Goal: Information Seeking & Learning: Learn about a topic

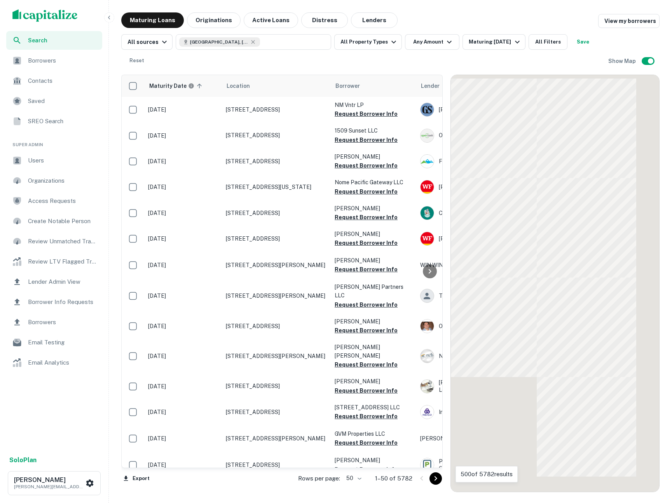
click at [107, 19] on icon "button" at bounding box center [109, 17] width 6 height 6
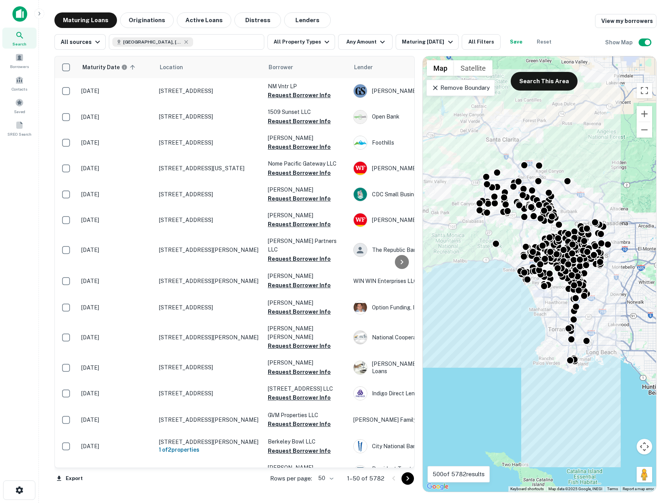
click at [436, 88] on icon at bounding box center [435, 88] width 5 height 5
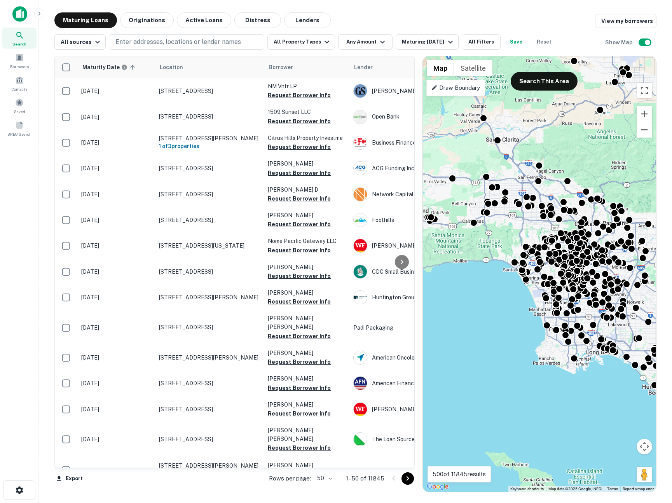
click at [642, 125] on button "Zoom out" at bounding box center [645, 130] width 16 height 16
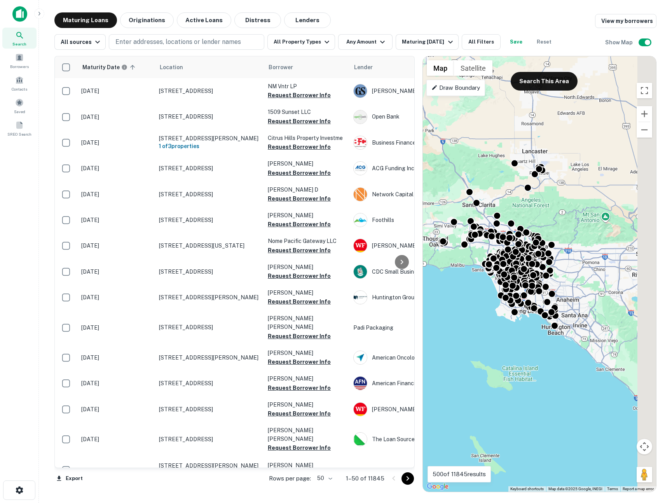
drag, startPoint x: 614, startPoint y: 195, endPoint x: 565, endPoint y: 192, distance: 49.0
click at [565, 192] on div "To activate drag with keyboard, press Alt + Enter. Once in keyboard drag state,…" at bounding box center [539, 273] width 233 height 435
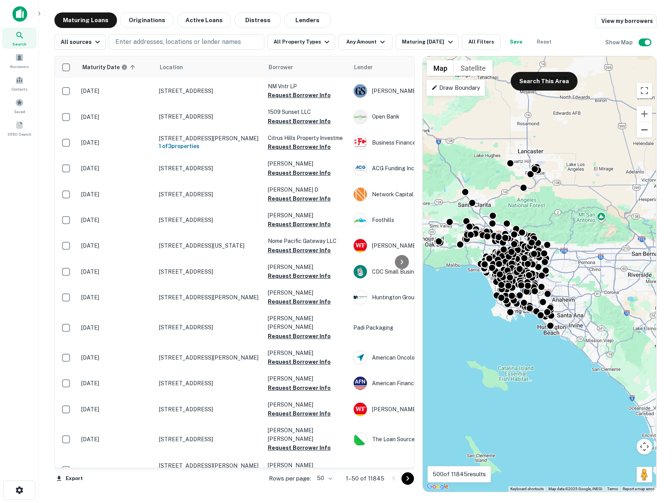
click at [641, 133] on button "Zoom out" at bounding box center [645, 130] width 16 height 16
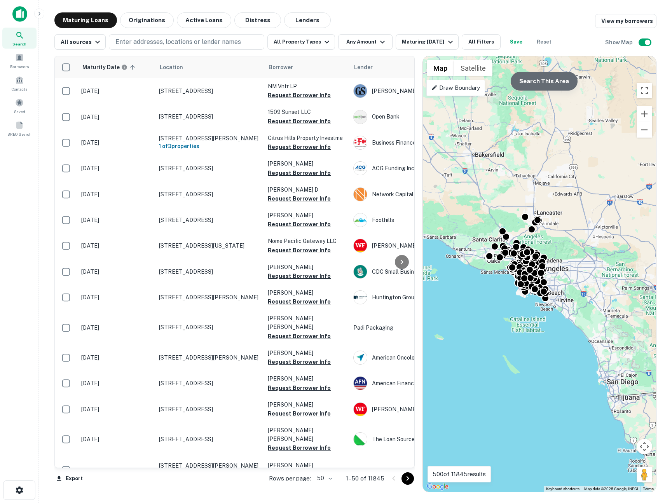
click at [564, 82] on button "Search This Area" at bounding box center [544, 81] width 67 height 19
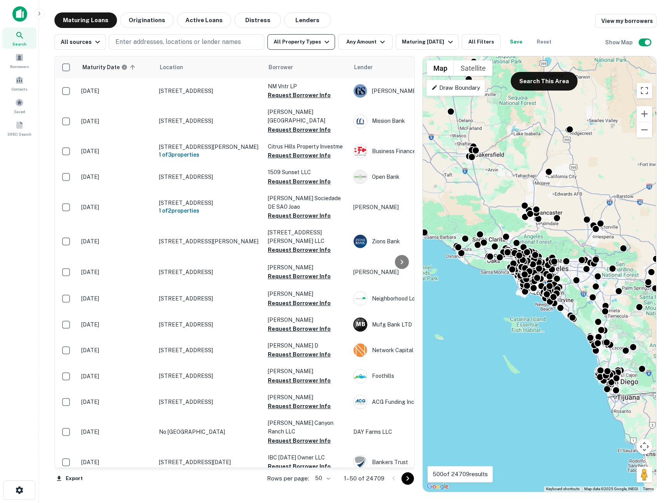
click at [286, 42] on button "All Property Types" at bounding box center [301, 42] width 68 height 16
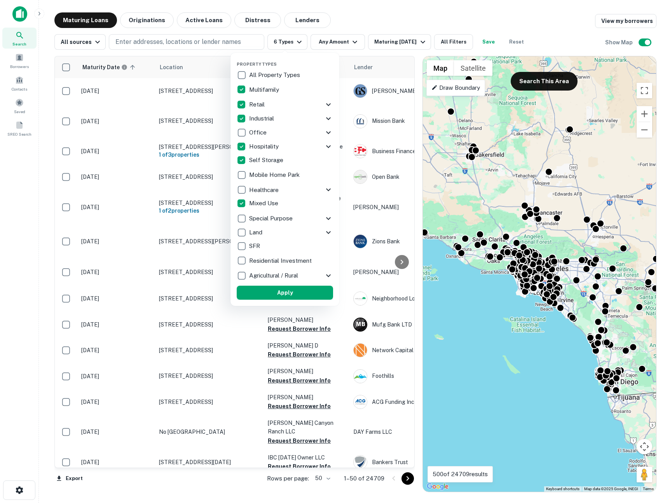
click at [293, 295] on button "Apply" at bounding box center [285, 293] width 96 height 14
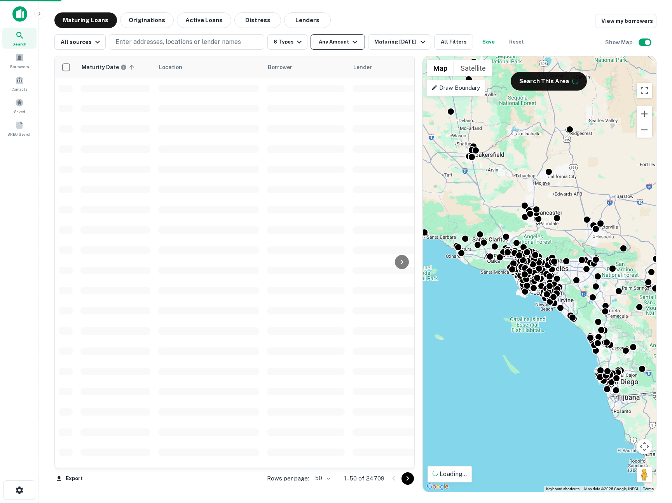
click at [338, 46] on button "Any Amount" at bounding box center [338, 42] width 54 height 16
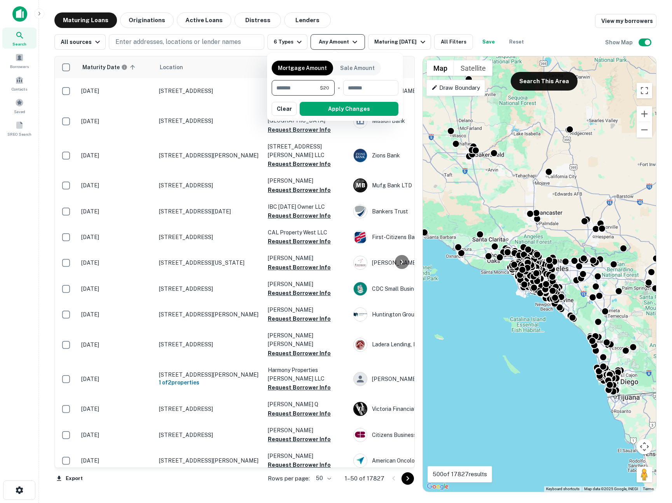
type input "********"
click at [329, 107] on button "Apply Changes" at bounding box center [349, 109] width 99 height 14
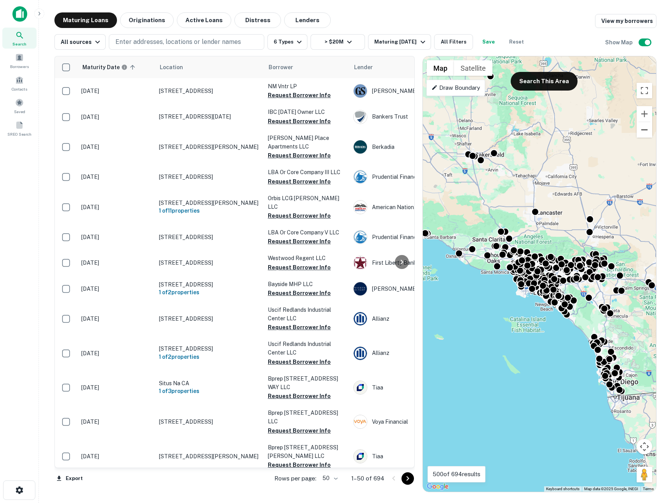
click at [641, 131] on button "Zoom out" at bounding box center [645, 130] width 16 height 16
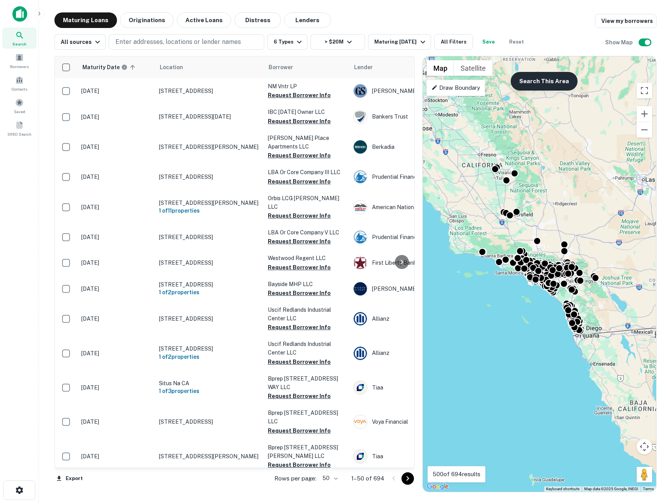
click at [552, 79] on button "Search This Area" at bounding box center [544, 81] width 67 height 19
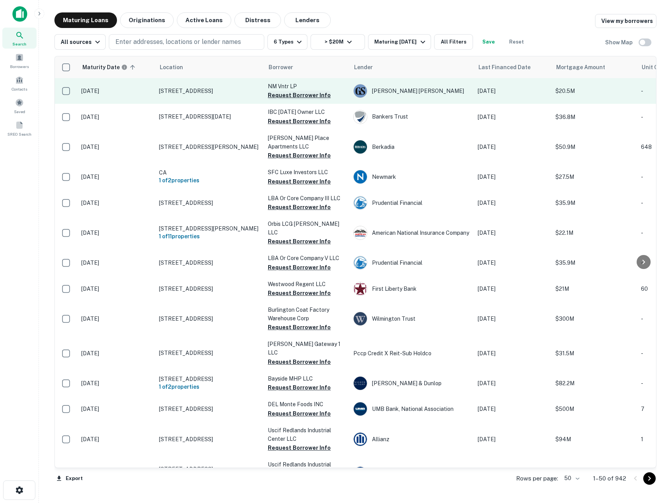
click at [285, 96] on button "Request Borrower Info" at bounding box center [299, 95] width 63 height 9
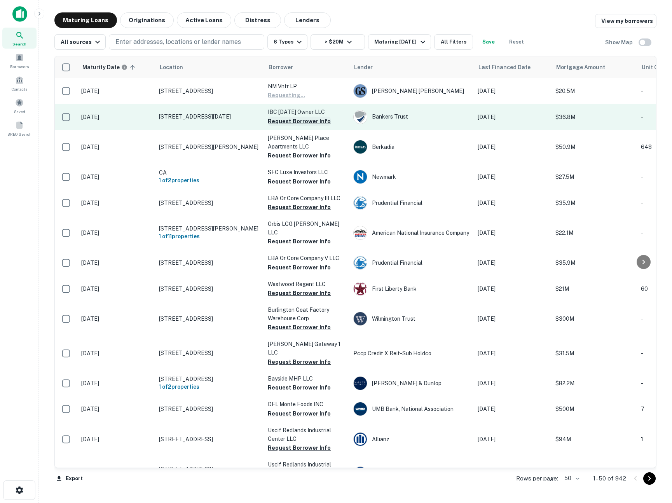
click at [281, 122] on button "Request Borrower Info" at bounding box center [299, 121] width 63 height 9
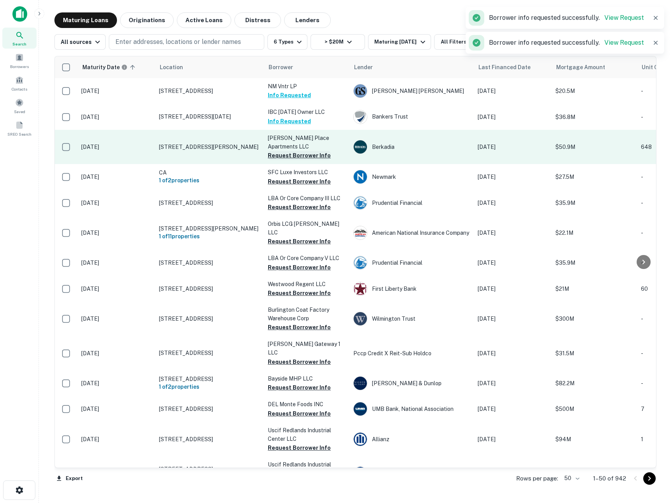
click at [277, 157] on button "Request Borrower Info" at bounding box center [299, 155] width 63 height 9
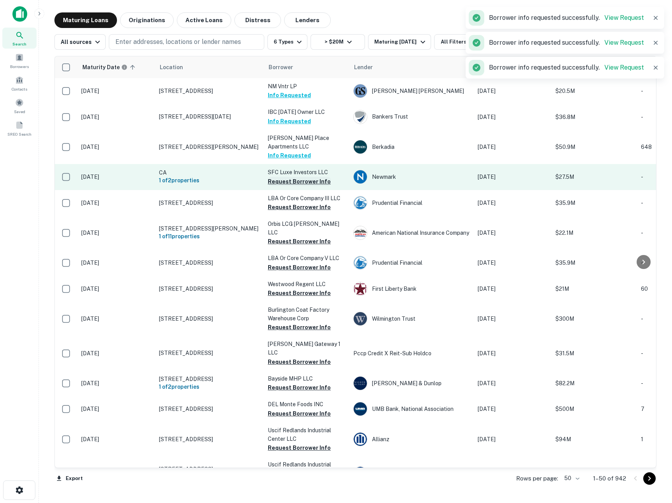
click at [286, 183] on button "Request Borrower Info" at bounding box center [299, 181] width 63 height 9
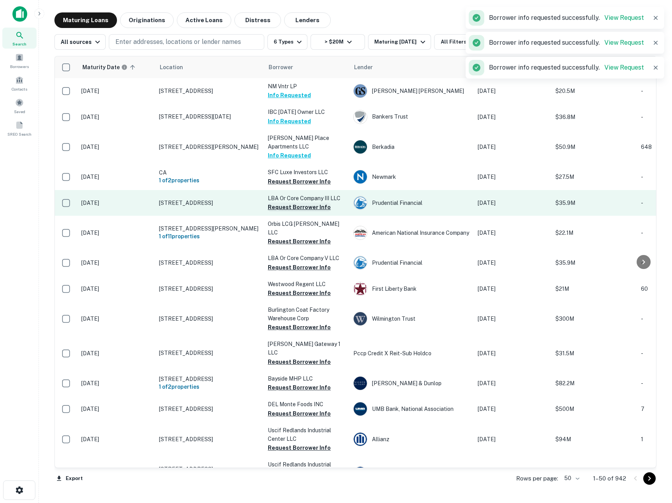
click at [286, 208] on button "Request Borrower Info" at bounding box center [299, 207] width 63 height 9
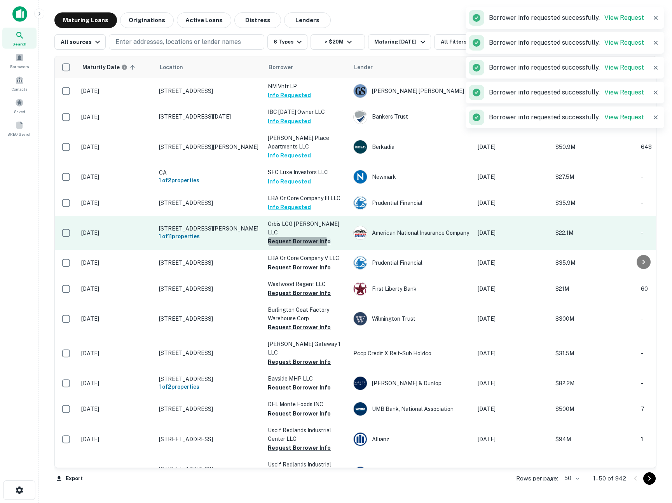
click at [278, 237] on button "Request Borrower Info" at bounding box center [299, 241] width 63 height 9
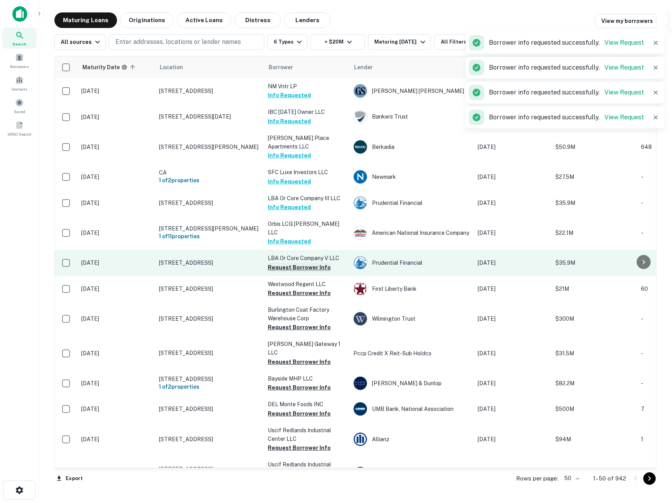
click at [280, 263] on button "Request Borrower Info" at bounding box center [299, 267] width 63 height 9
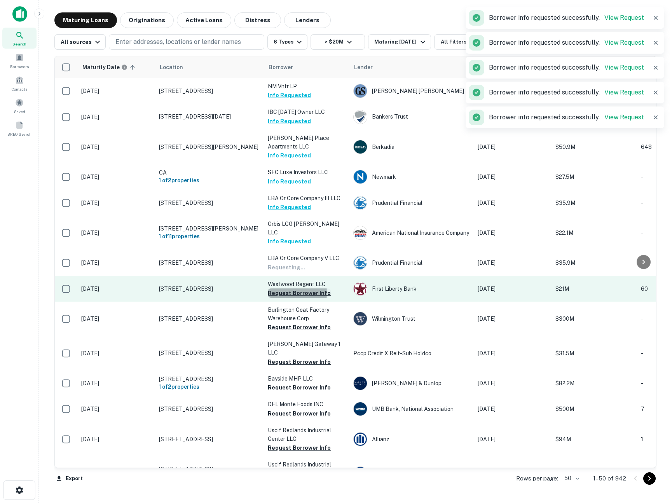
click at [276, 288] on button "Request Borrower Info" at bounding box center [299, 292] width 63 height 9
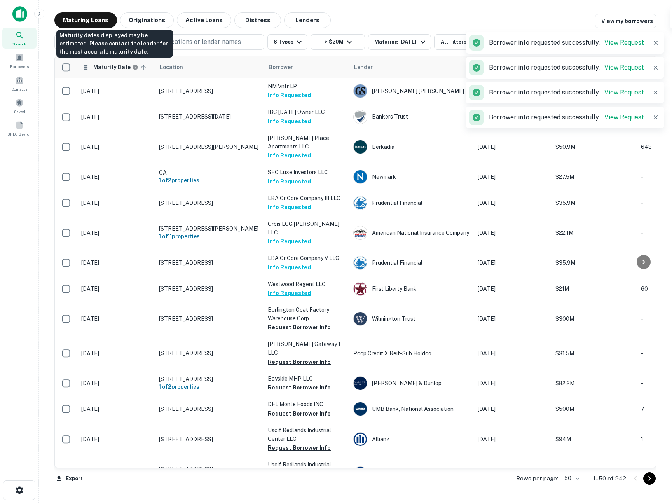
click at [120, 66] on h6 "Maturity Date" at bounding box center [111, 67] width 37 height 9
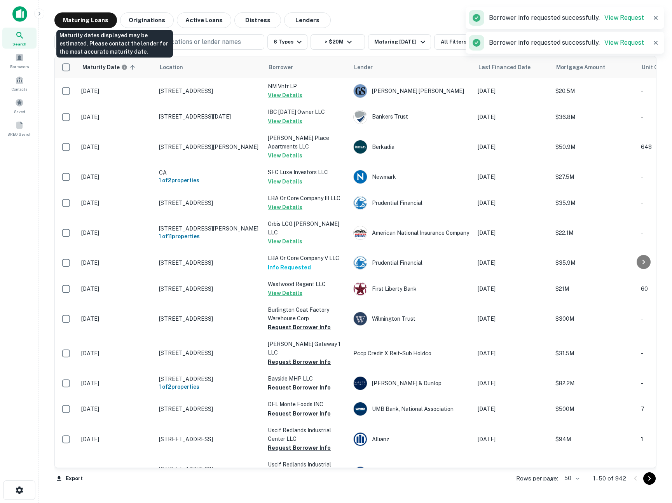
click at [120, 66] on h6 "Maturity Date" at bounding box center [100, 67] width 37 height 9
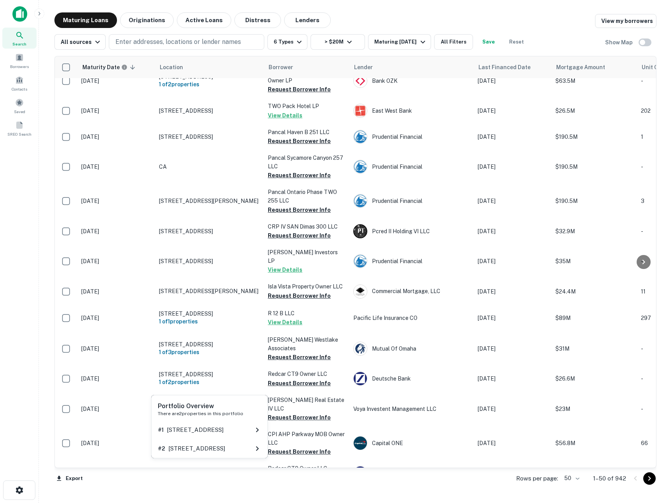
scroll to position [75, 0]
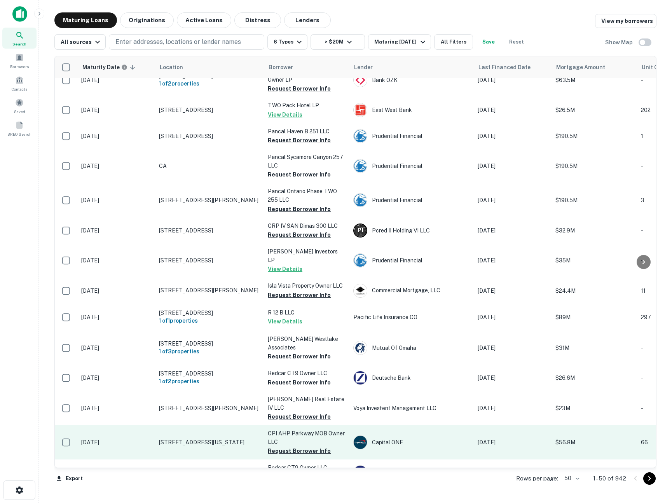
click at [231, 445] on p "[STREET_ADDRESS][US_STATE]" at bounding box center [209, 442] width 101 height 7
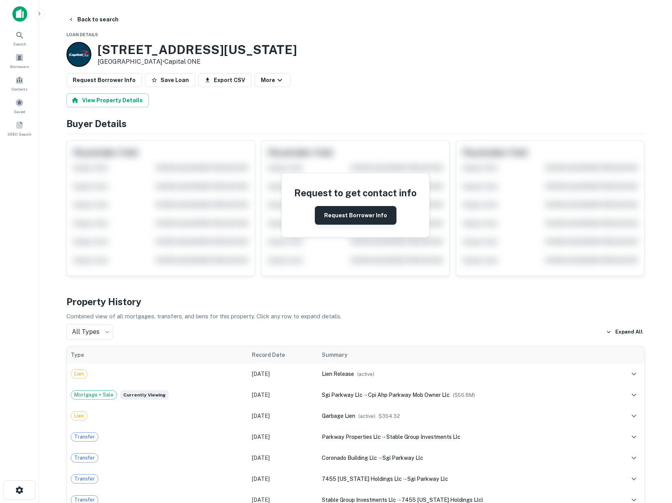
click at [344, 218] on button "Request Borrower Info" at bounding box center [356, 215] width 82 height 19
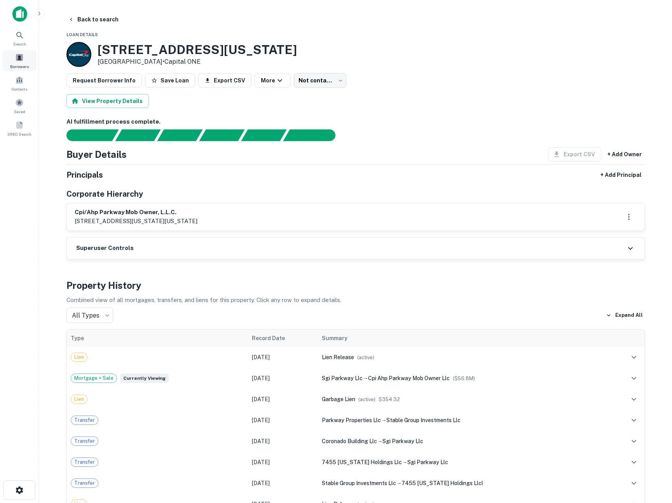
click at [21, 65] on span "Borrowers" at bounding box center [19, 66] width 19 height 6
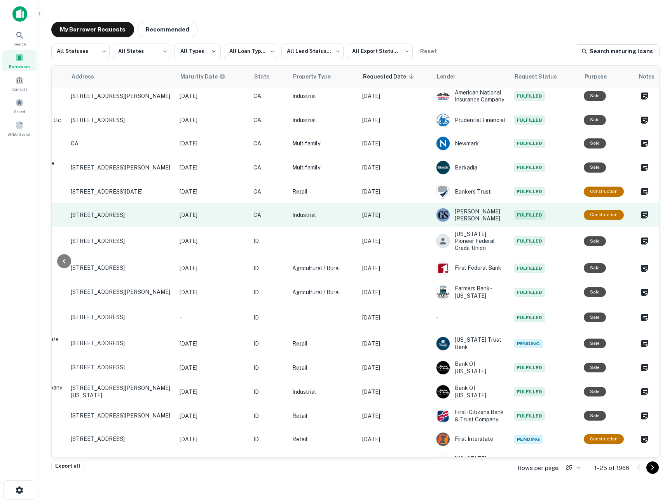
scroll to position [0, 307]
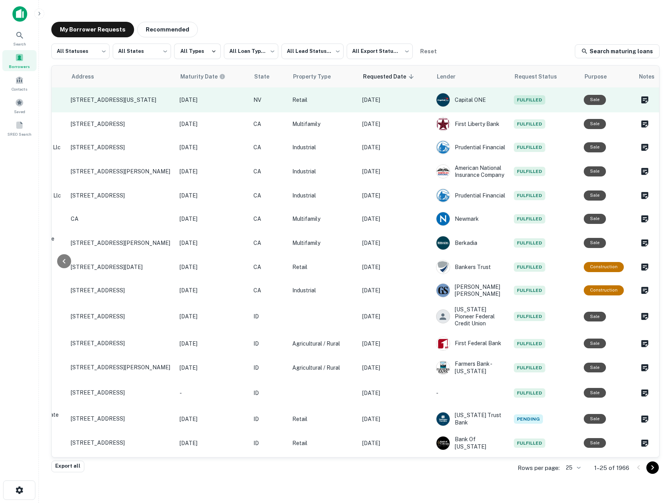
click at [338, 104] on td "Retail" at bounding box center [323, 99] width 70 height 25
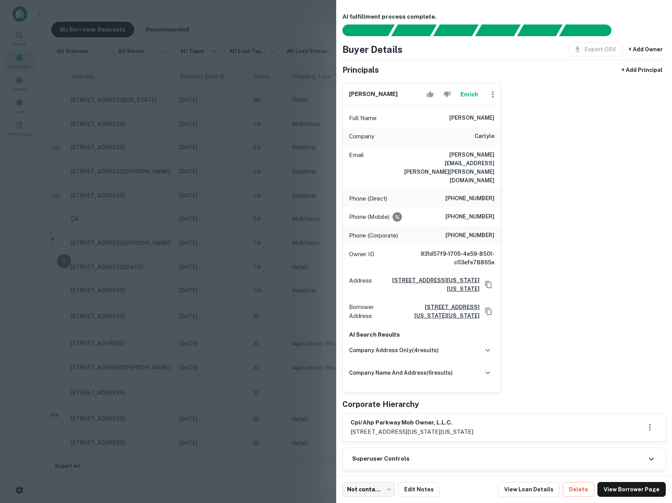
click at [275, 153] on div at bounding box center [336, 251] width 672 height 503
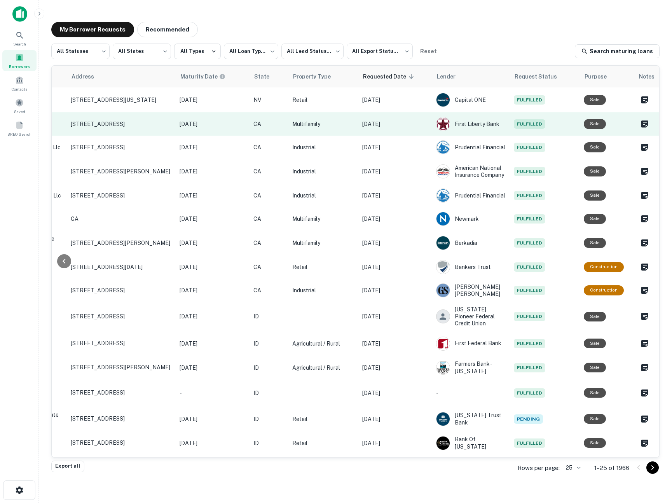
click at [414, 131] on td "[DATE]" at bounding box center [395, 123] width 74 height 23
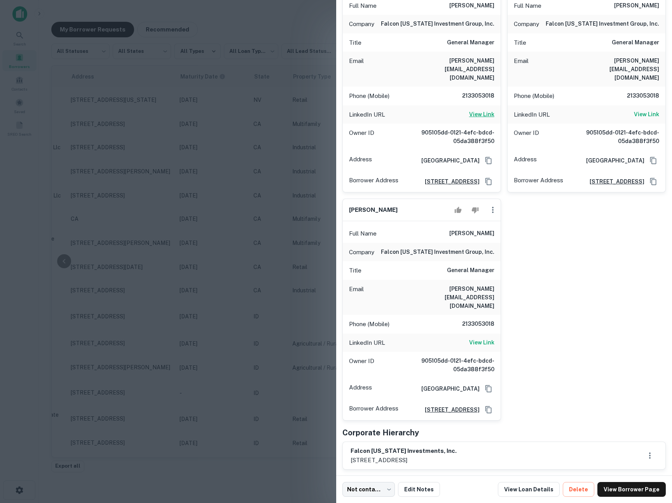
scroll to position [128, 0]
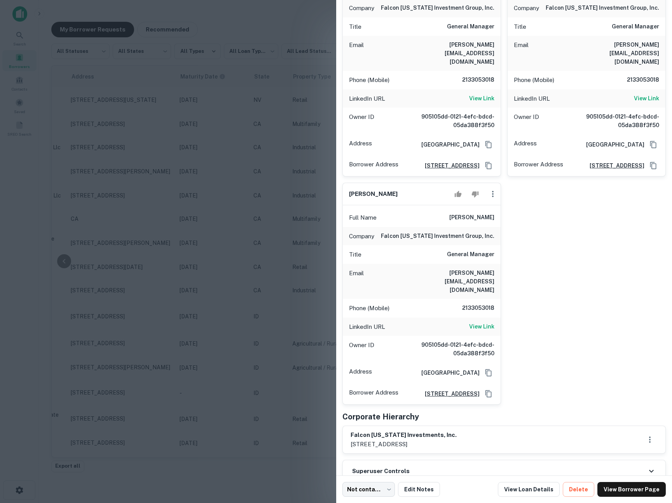
click at [285, 99] on div at bounding box center [336, 251] width 672 height 503
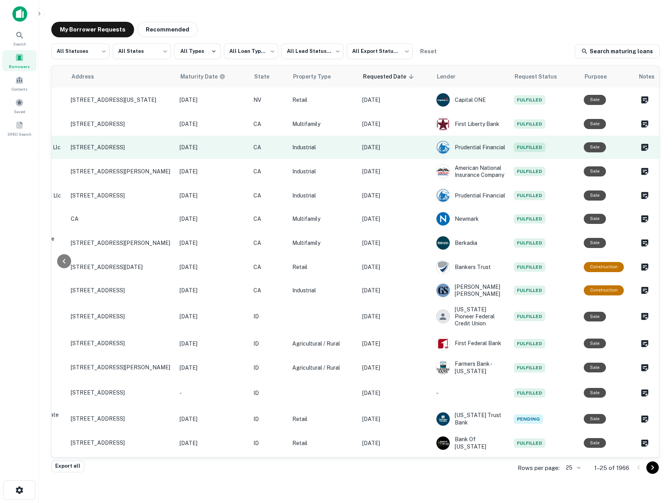
click at [409, 147] on p "[DATE]" at bounding box center [395, 147] width 66 height 9
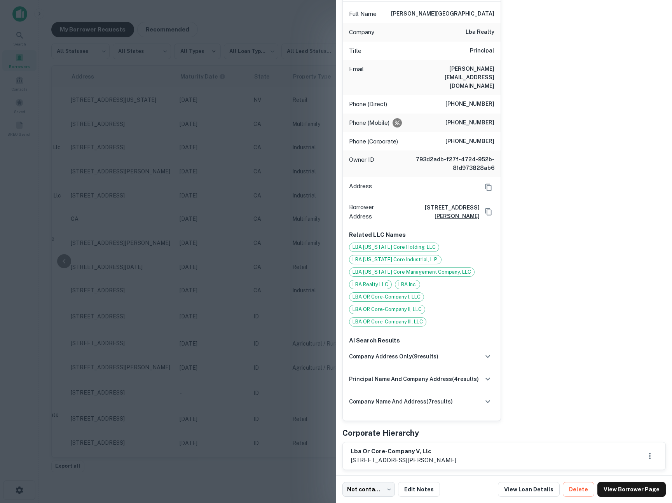
scroll to position [0, 0]
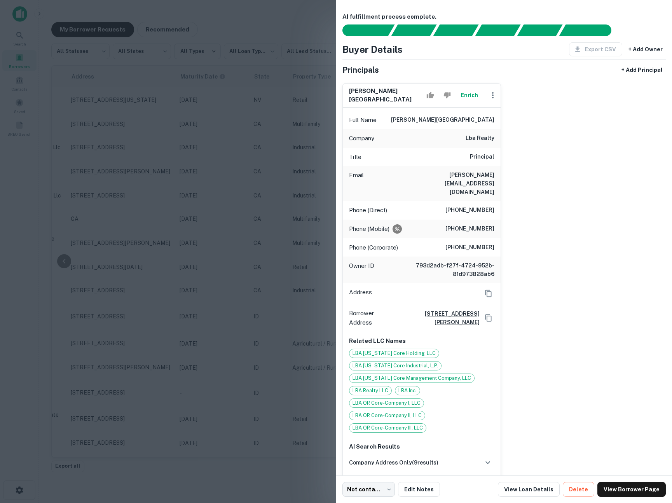
click at [285, 138] on div at bounding box center [336, 251] width 672 height 503
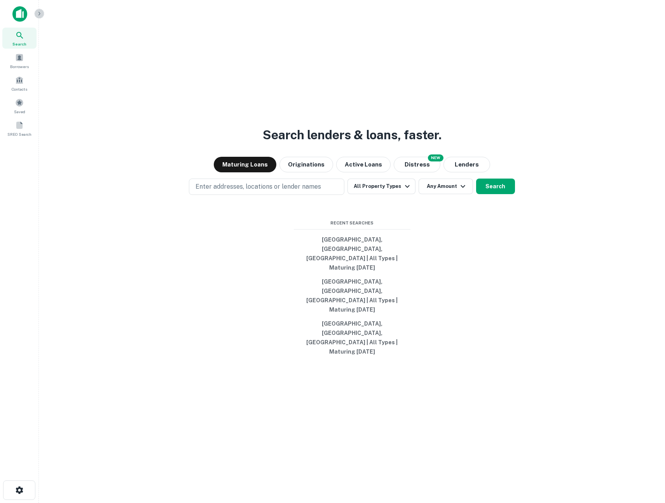
click at [41, 13] on icon "button" at bounding box center [39, 13] width 6 height 6
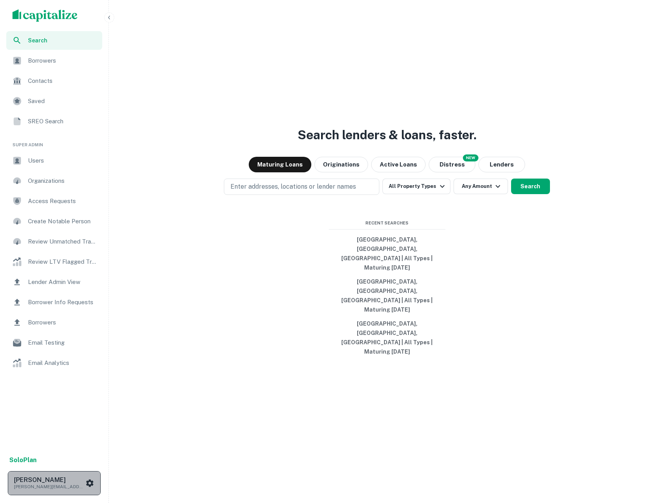
click at [48, 486] on p "brian@capitalize.io" at bounding box center [49, 486] width 70 height 7
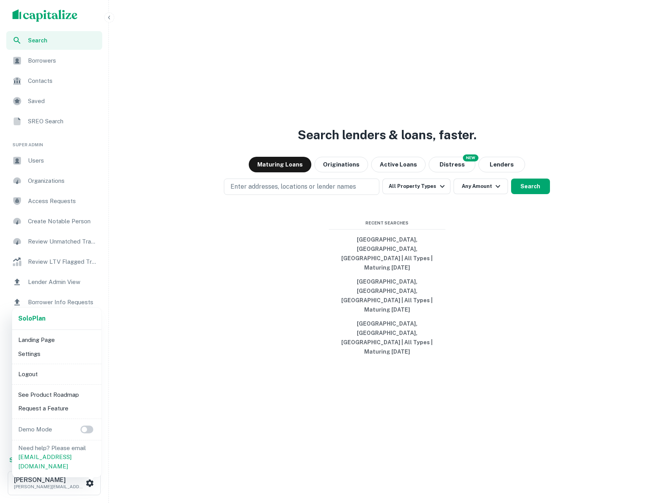
click at [50, 355] on li "Settings" at bounding box center [56, 354] width 83 height 14
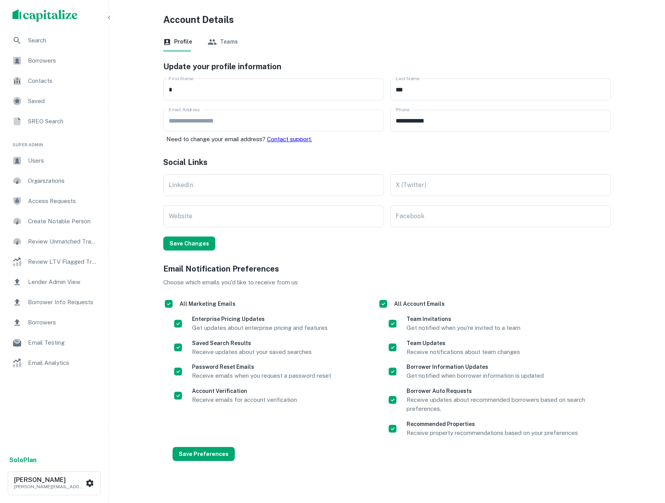
click at [218, 36] on button "Teams" at bounding box center [223, 42] width 30 height 19
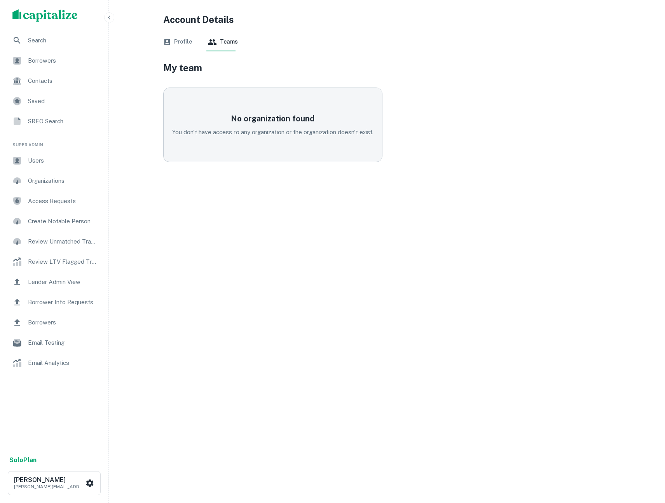
click at [178, 42] on button "Profile" at bounding box center [177, 42] width 29 height 19
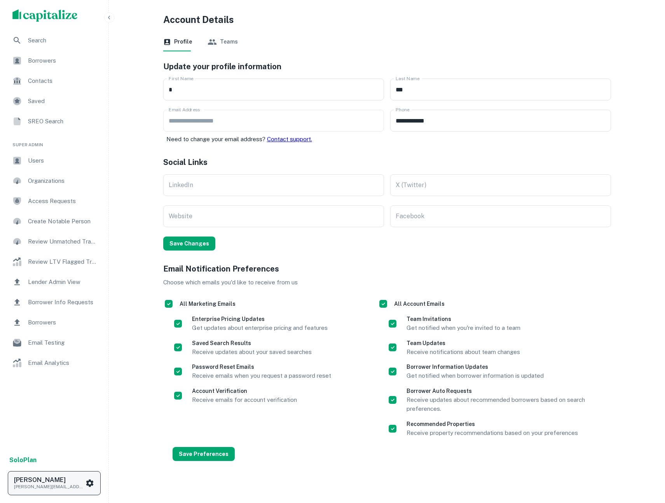
click at [52, 478] on h6 "B Lee" at bounding box center [49, 480] width 70 height 6
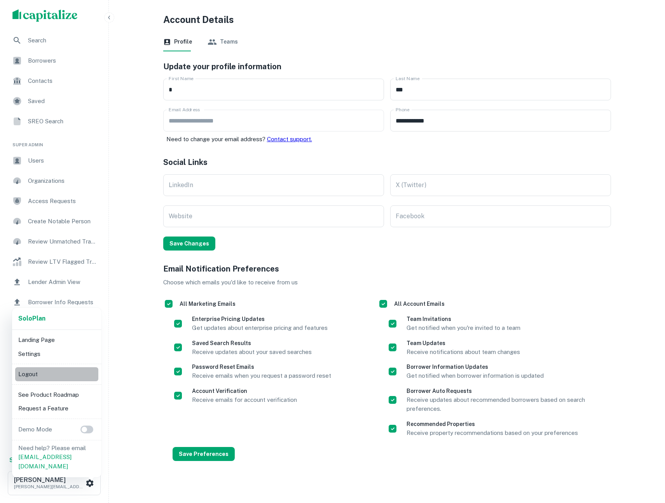
click at [38, 372] on li "Logout" at bounding box center [56, 374] width 83 height 14
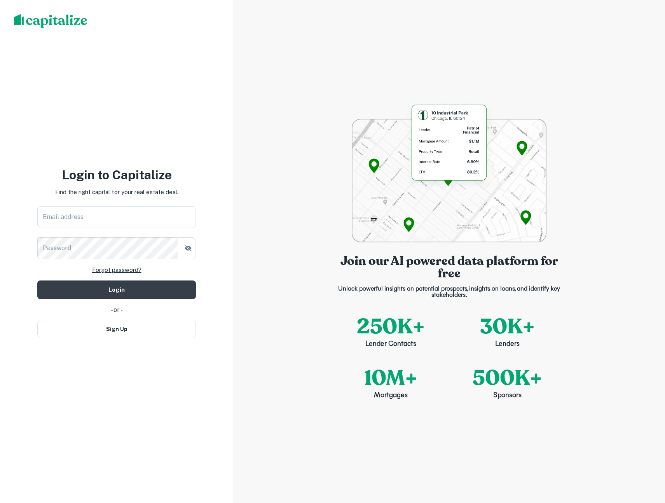
type input "**********"
click at [190, 246] on icon "button" at bounding box center [188, 248] width 8 height 8
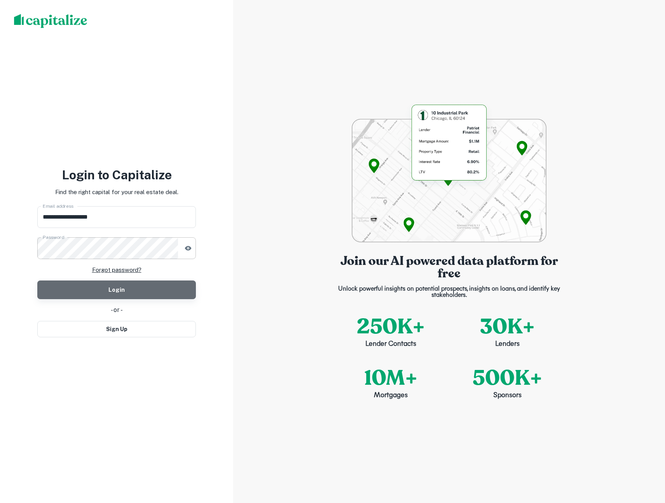
click at [129, 291] on button "Login" at bounding box center [116, 289] width 159 height 19
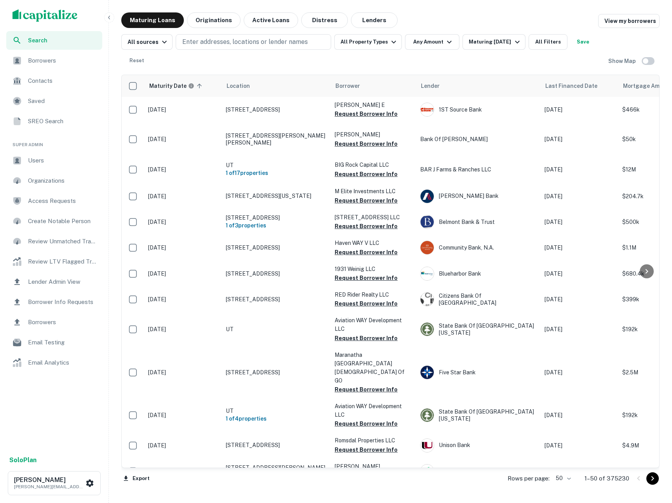
click at [106, 17] on icon "button" at bounding box center [109, 17] width 6 height 6
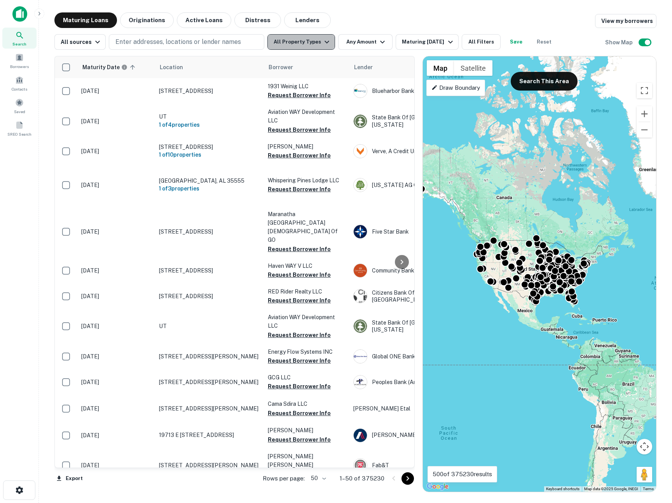
click at [317, 38] on button "All Property Types" at bounding box center [301, 42] width 68 height 16
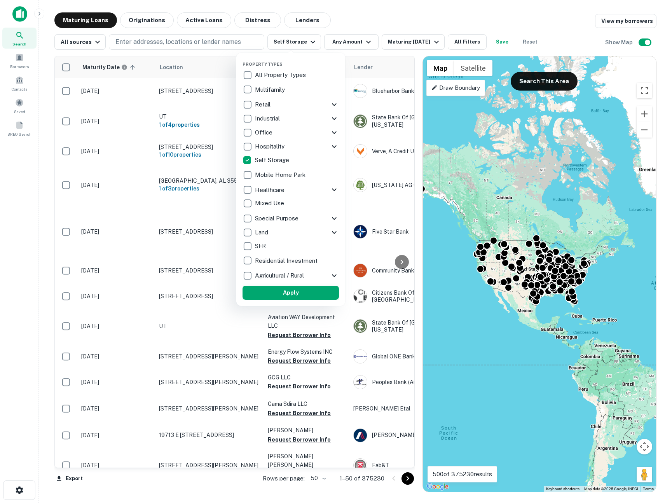
click at [274, 291] on button "Apply" at bounding box center [291, 293] width 96 height 14
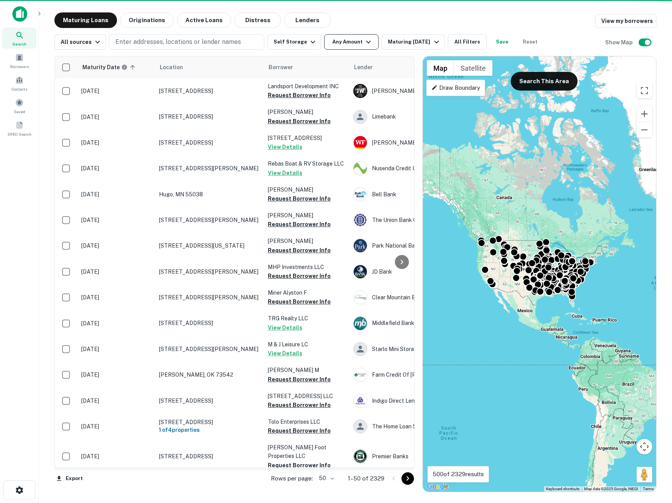
click at [338, 43] on button "Any Amount" at bounding box center [351, 42] width 54 height 16
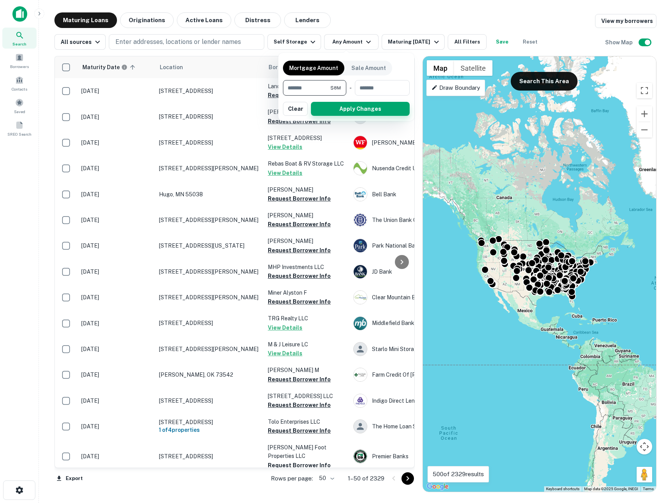
type input "*******"
click at [341, 110] on button "Apply Changes" at bounding box center [360, 109] width 99 height 14
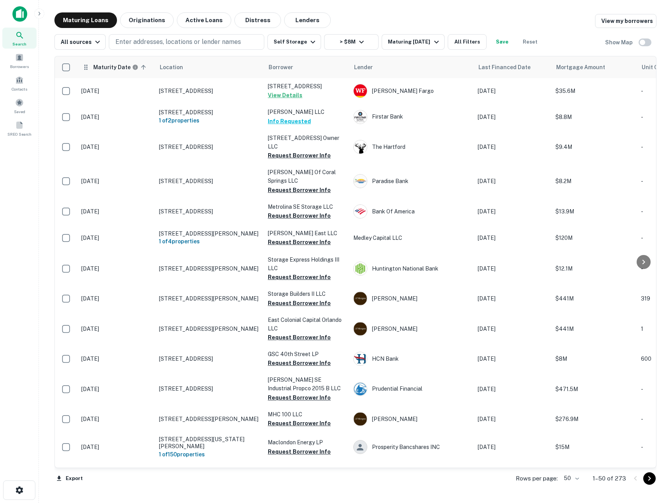
click at [140, 70] on icon at bounding box center [143, 67] width 7 height 7
click at [136, 70] on icon at bounding box center [132, 67] width 7 height 7
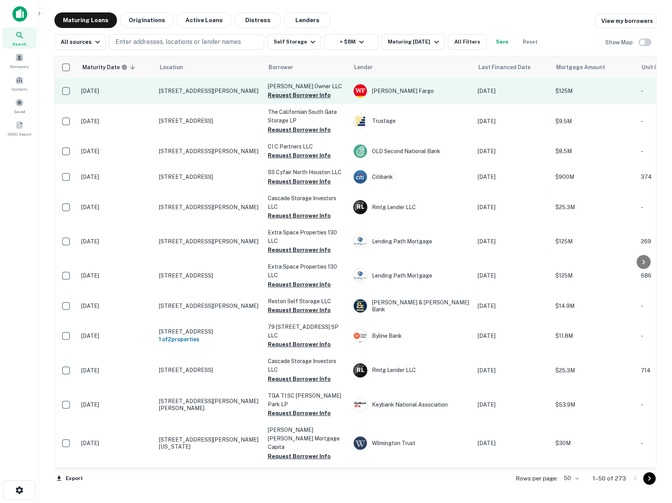
click at [278, 93] on button "Request Borrower Info" at bounding box center [299, 95] width 63 height 9
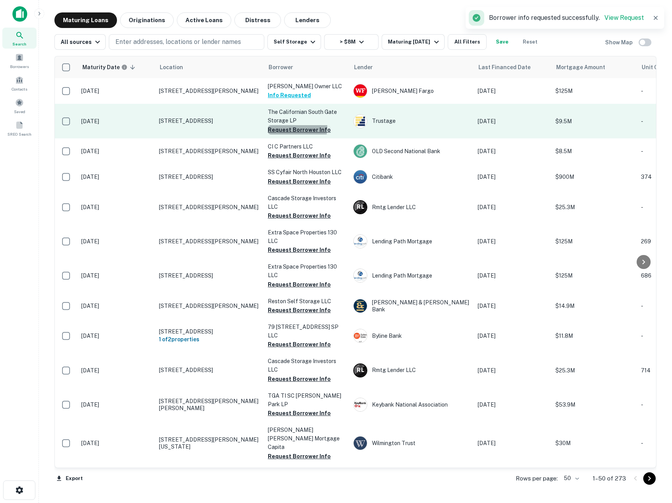
click at [278, 127] on button "Request Borrower Info" at bounding box center [299, 129] width 63 height 9
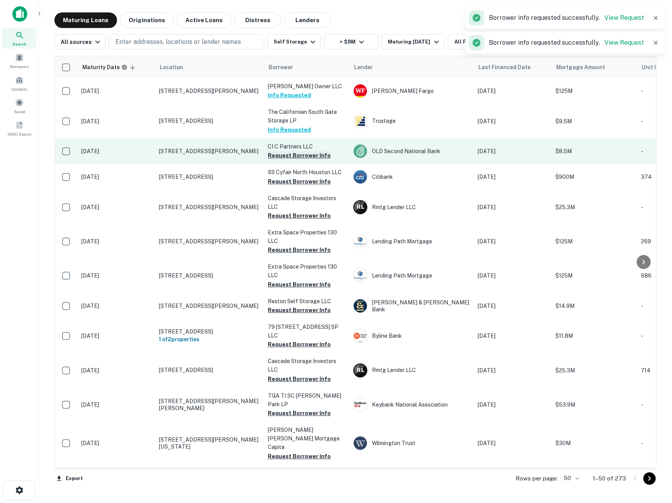
click at [279, 157] on button "Request Borrower Info" at bounding box center [299, 155] width 63 height 9
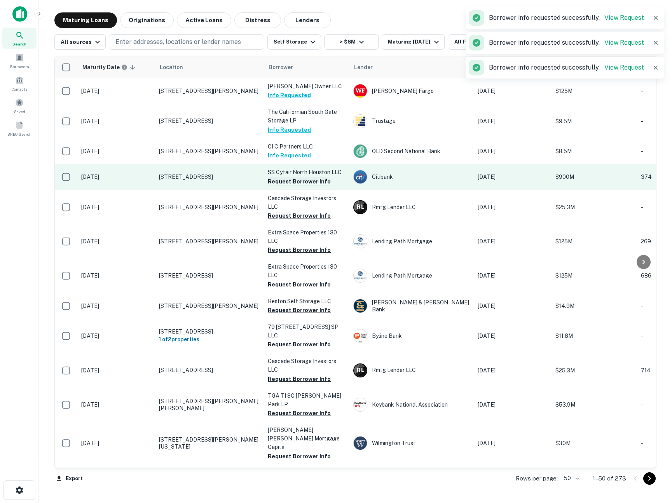
click at [278, 182] on button "Request Borrower Info" at bounding box center [299, 181] width 63 height 9
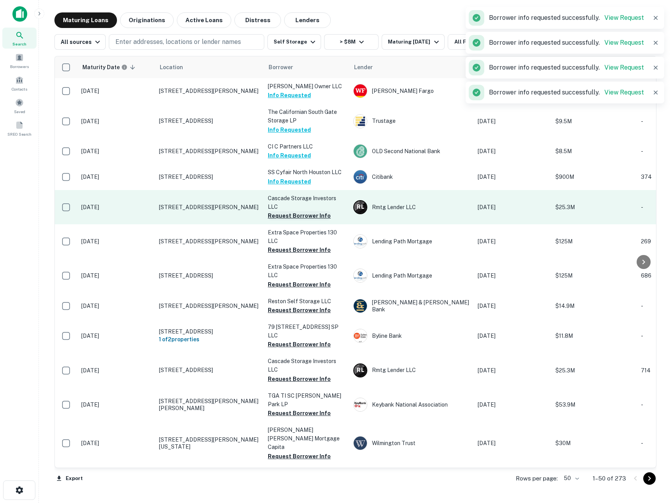
click at [278, 217] on button "Request Borrower Info" at bounding box center [299, 215] width 63 height 9
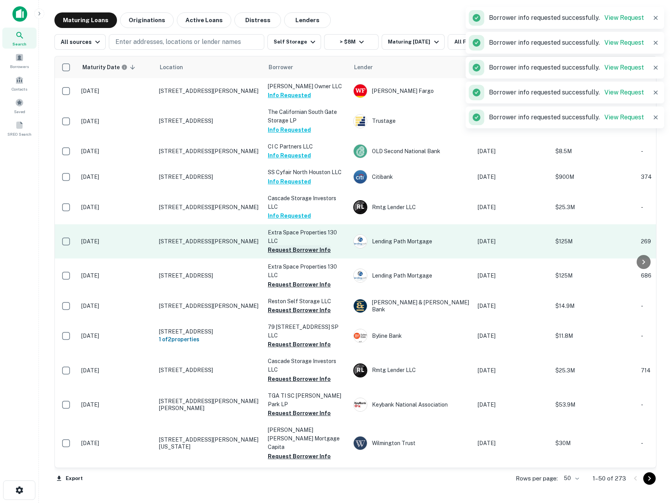
click at [274, 253] on button "Request Borrower Info" at bounding box center [299, 249] width 63 height 9
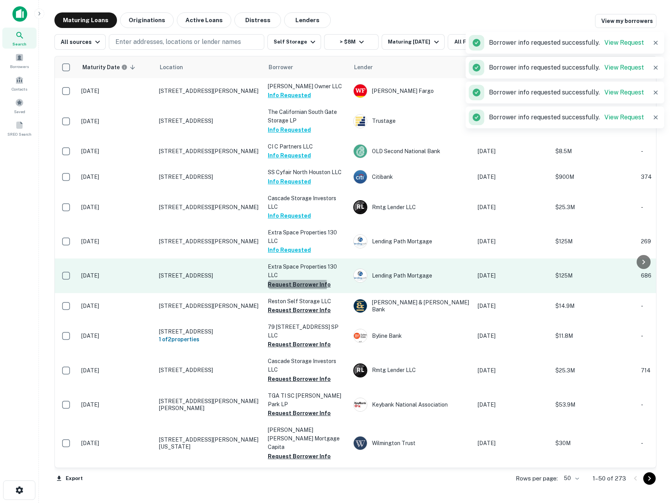
click at [280, 285] on button "Request Borrower Info" at bounding box center [299, 284] width 63 height 9
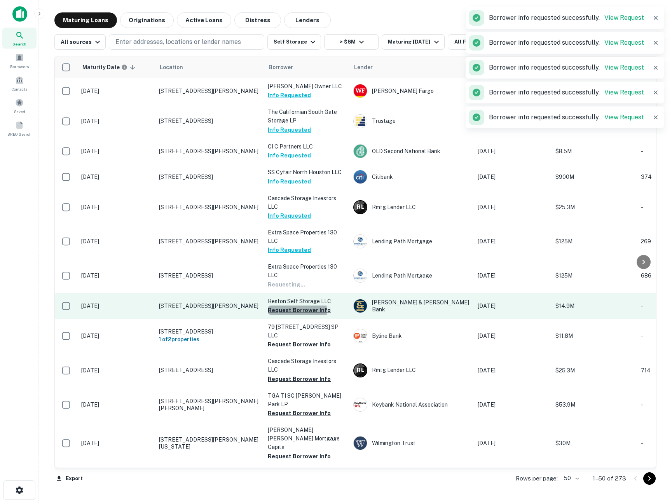
click at [284, 311] on button "Request Borrower Info" at bounding box center [299, 310] width 63 height 9
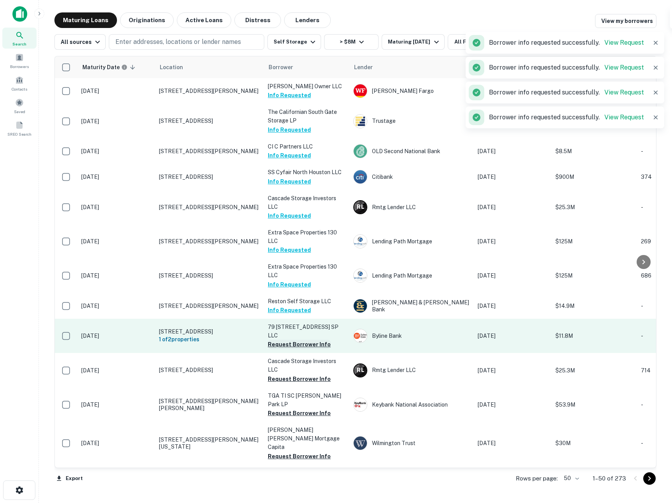
click at [281, 340] on button "Request Borrower Info" at bounding box center [299, 344] width 63 height 9
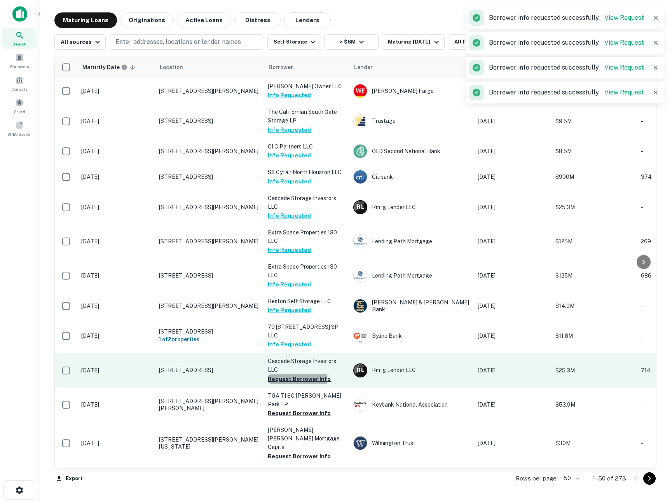
click at [280, 374] on button "Request Borrower Info" at bounding box center [299, 378] width 63 height 9
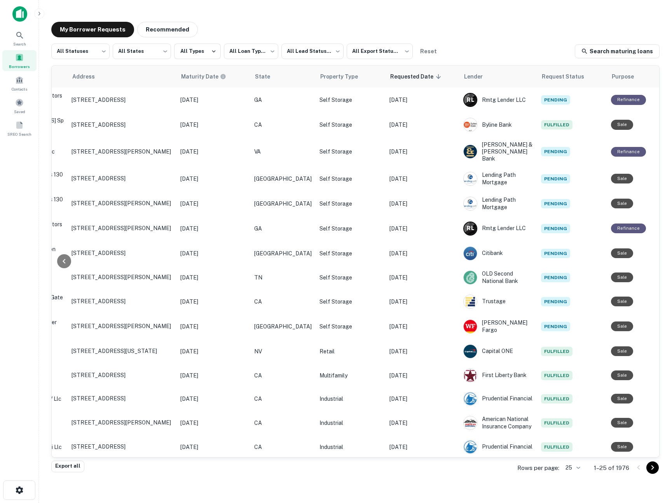
scroll to position [0, 307]
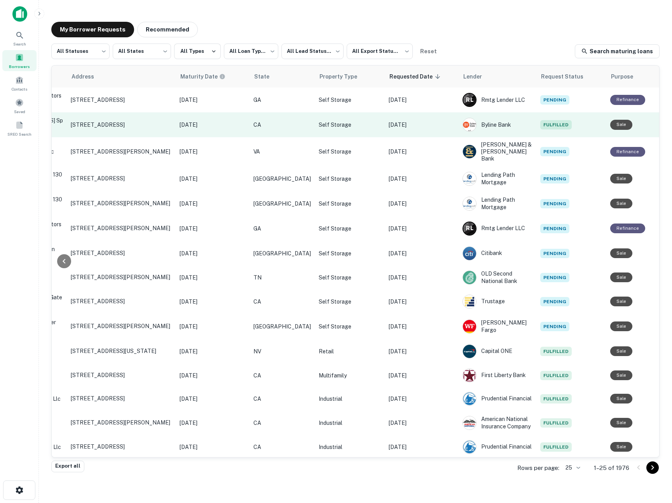
click at [407, 121] on p "[DATE]" at bounding box center [422, 125] width 66 height 9
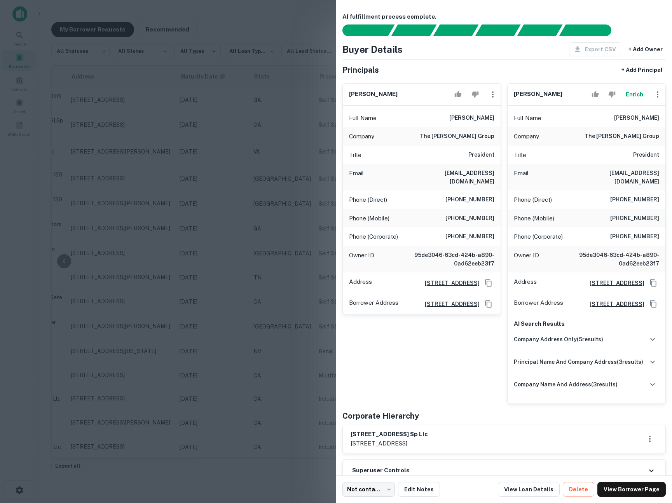
click at [254, 282] on div at bounding box center [336, 251] width 672 height 503
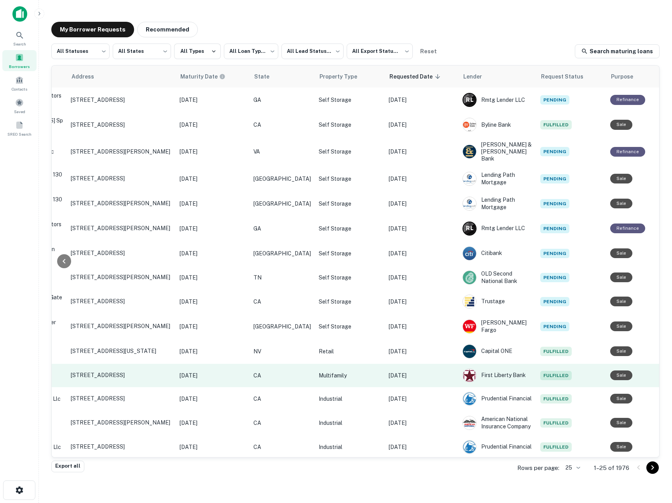
click at [402, 372] on td "[DATE]" at bounding box center [422, 375] width 74 height 23
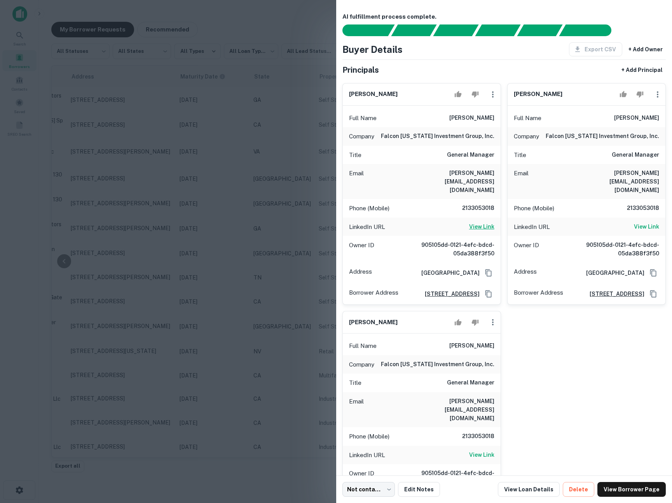
click at [491, 222] on h6 "View Link" at bounding box center [481, 226] width 25 height 9
click at [643, 222] on h6 "View Link" at bounding box center [646, 226] width 25 height 9
click at [288, 164] on div at bounding box center [336, 251] width 672 height 503
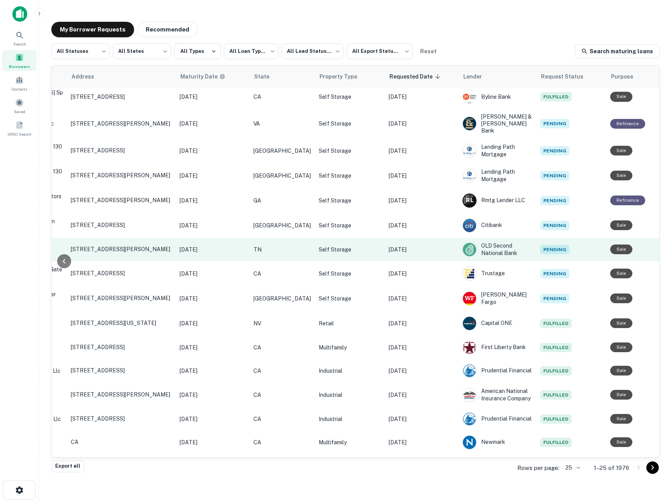
scroll to position [33, 307]
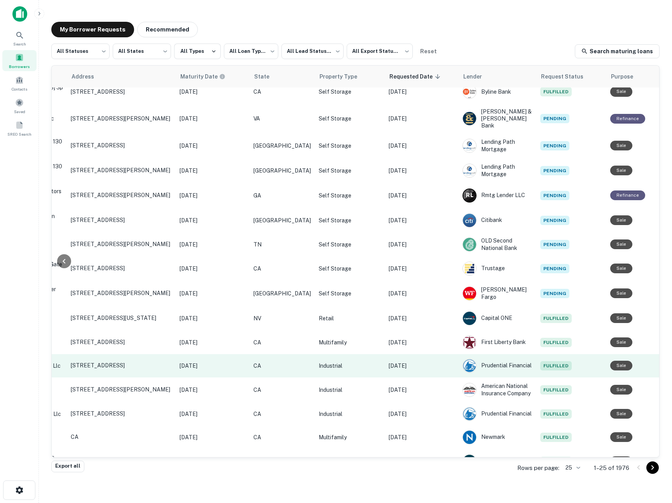
click at [425, 362] on p "[DATE]" at bounding box center [422, 366] width 66 height 9
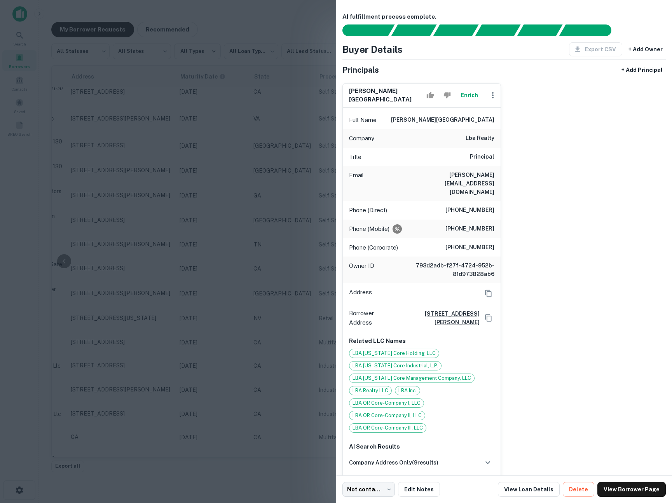
click at [177, 179] on div at bounding box center [336, 251] width 672 height 503
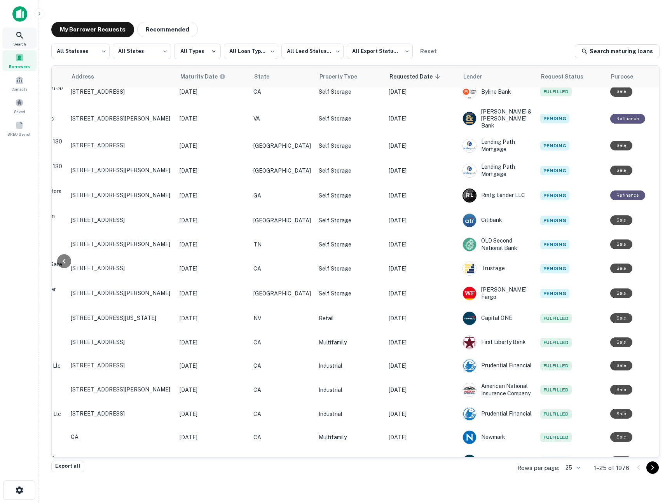
click at [22, 37] on icon at bounding box center [19, 35] width 9 height 9
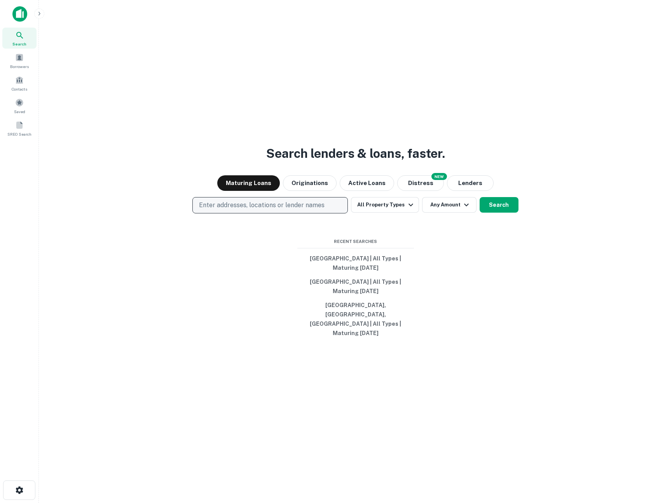
click at [253, 210] on p "Enter addresses, locations or lender names" at bounding box center [262, 205] width 126 height 9
type input "**********"
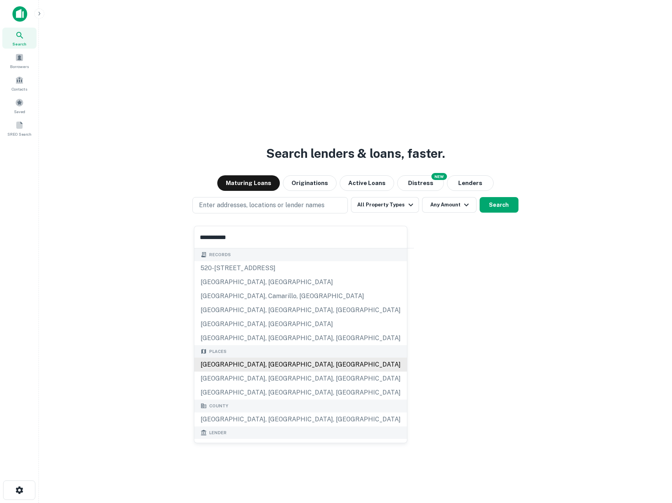
click at [227, 367] on div "[GEOGRAPHIC_DATA], [GEOGRAPHIC_DATA], [GEOGRAPHIC_DATA]" at bounding box center [300, 365] width 213 height 14
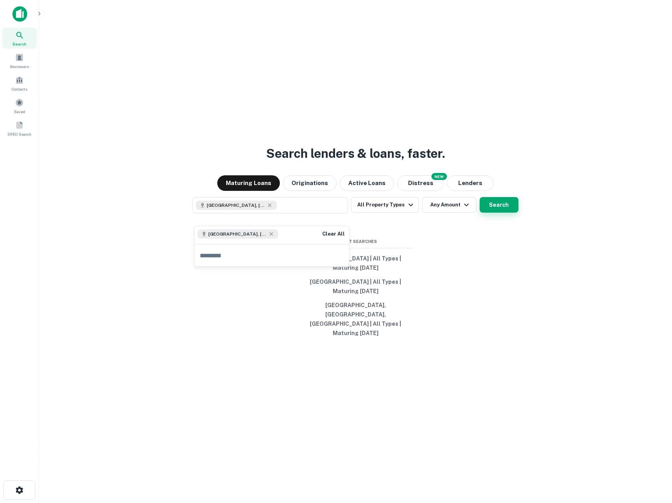
click at [503, 213] on button "Search" at bounding box center [499, 205] width 39 height 16
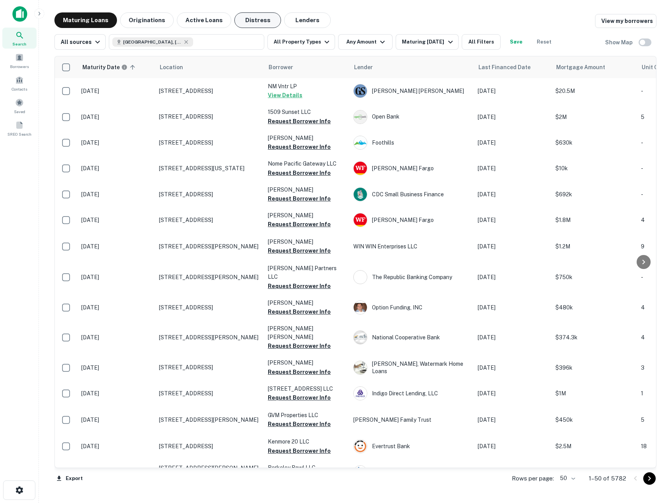
scroll to position [33, 0]
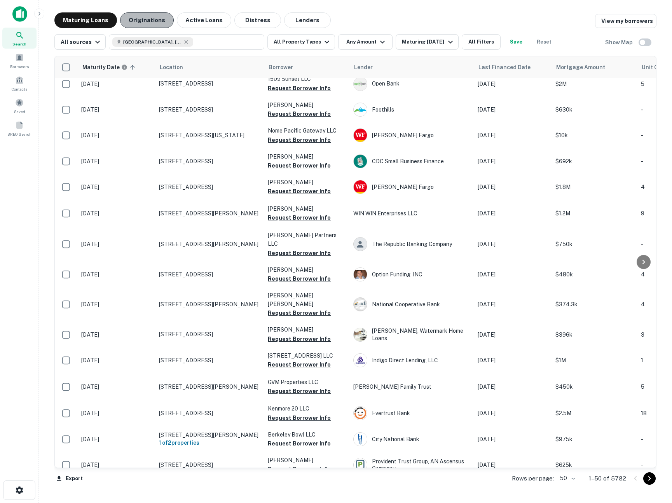
click at [148, 21] on button "Originations" at bounding box center [147, 20] width 54 height 16
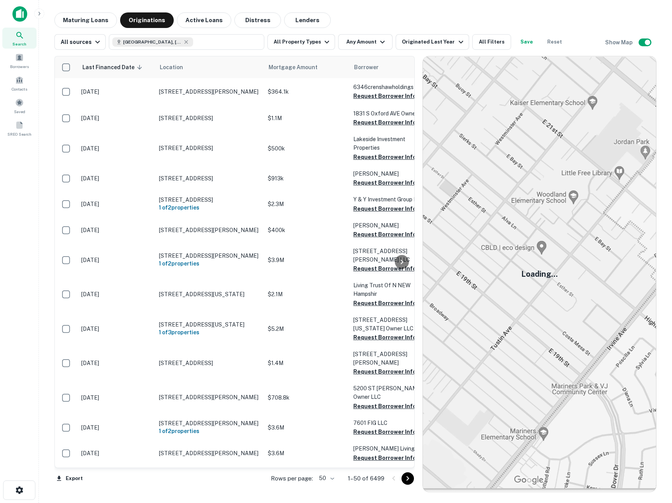
scroll to position [33, 0]
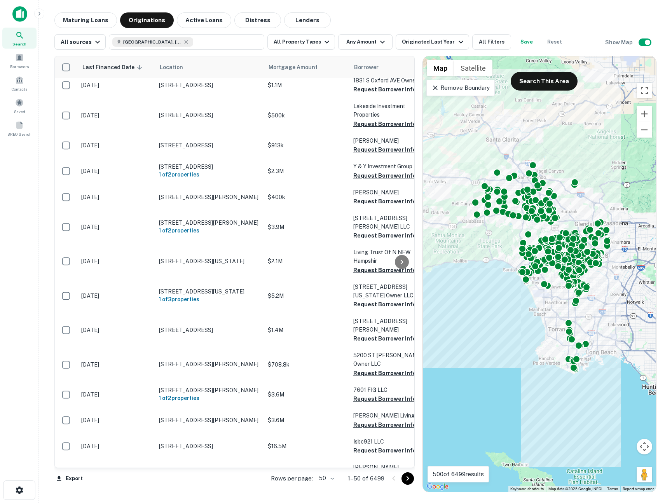
click at [433, 84] on icon at bounding box center [436, 88] width 8 height 8
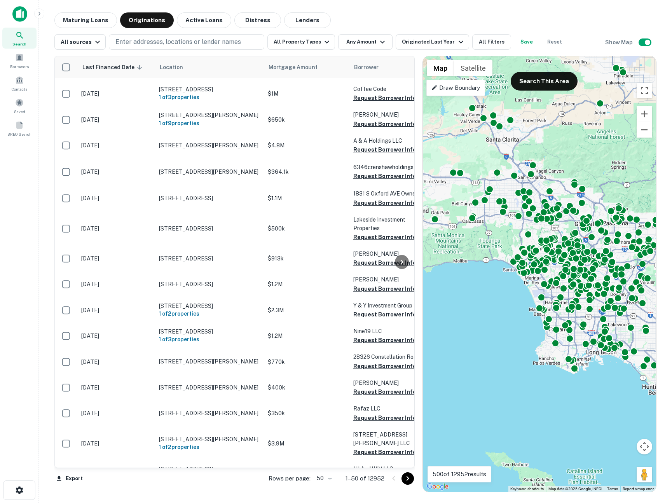
click at [643, 126] on button "Zoom out" at bounding box center [645, 130] width 16 height 16
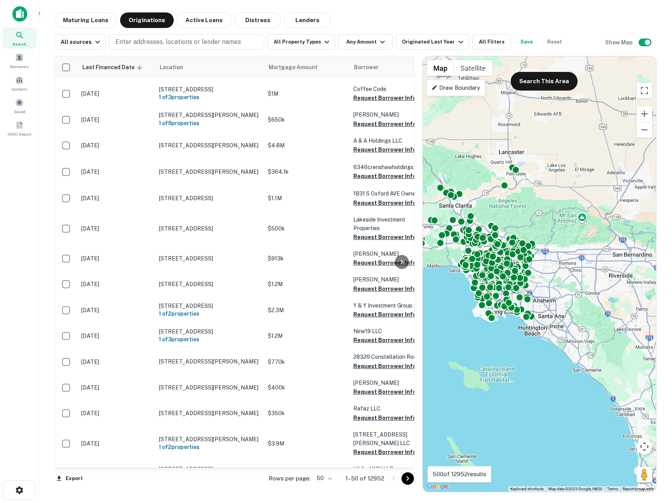
drag, startPoint x: 624, startPoint y: 190, endPoint x: 553, endPoint y: 189, distance: 71.1
click at [553, 189] on div "To activate drag with keyboard, press Alt + Enter. Once in keyboard drag state,…" at bounding box center [539, 273] width 233 height 435
click at [557, 75] on button "Search This Area" at bounding box center [544, 81] width 67 height 19
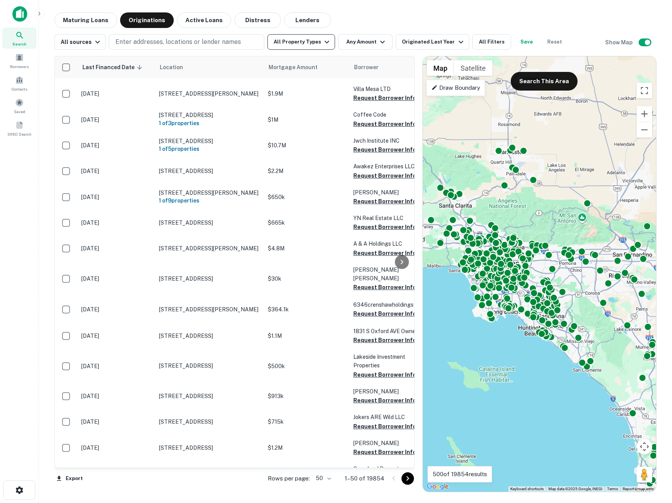
click at [309, 44] on button "All Property Types" at bounding box center [301, 42] width 68 height 16
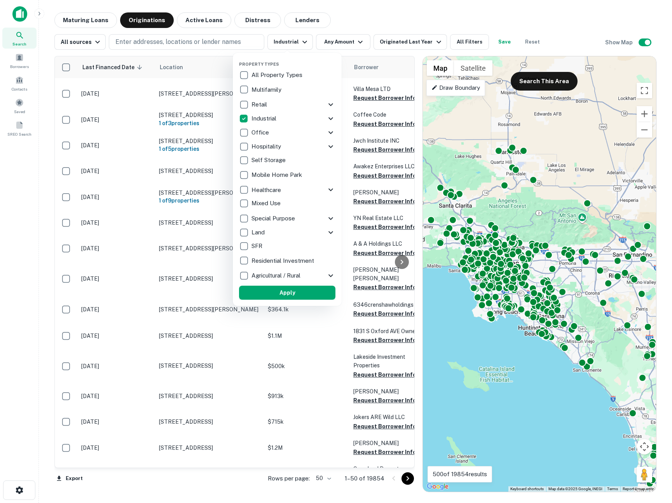
click at [295, 288] on button "Apply" at bounding box center [287, 293] width 96 height 14
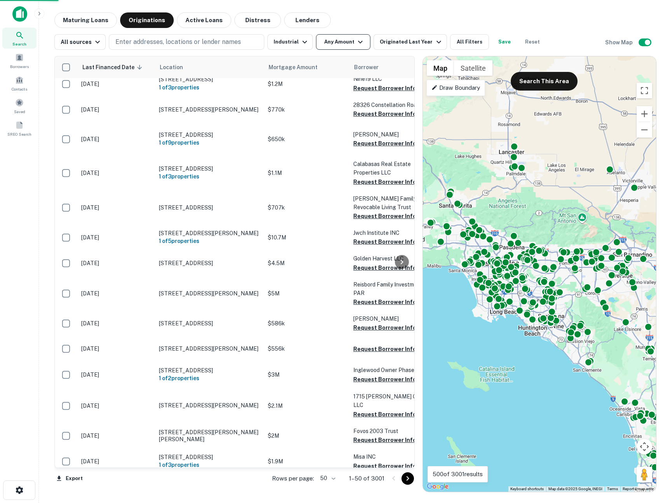
click at [329, 40] on button "Any Amount" at bounding box center [343, 42] width 54 height 16
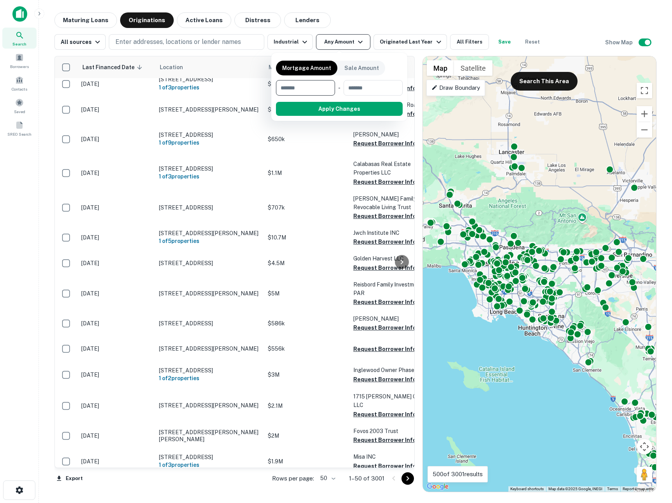
type input "*******"
click at [326, 110] on button "Apply Changes" at bounding box center [353, 109] width 99 height 14
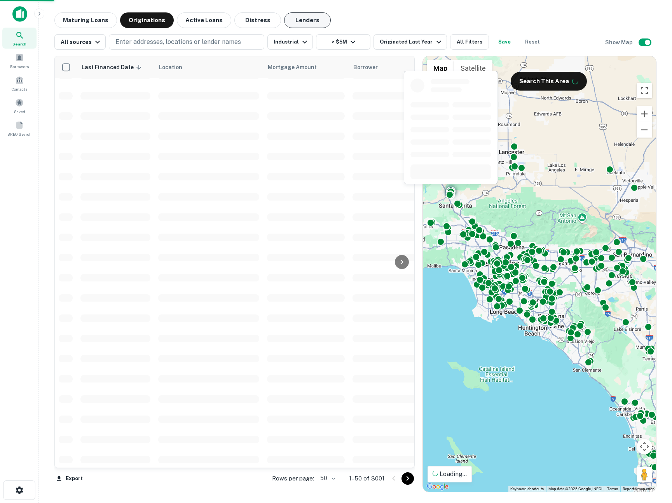
click at [300, 22] on button "Lenders" at bounding box center [307, 20] width 47 height 16
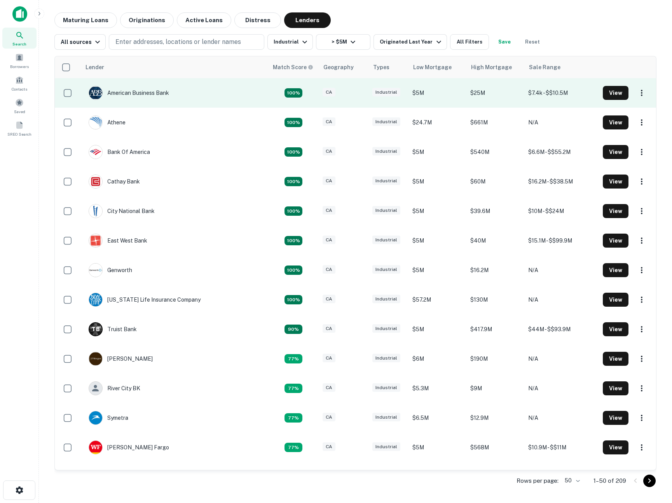
click at [235, 99] on td "American Business Bank" at bounding box center [175, 93] width 188 height 30
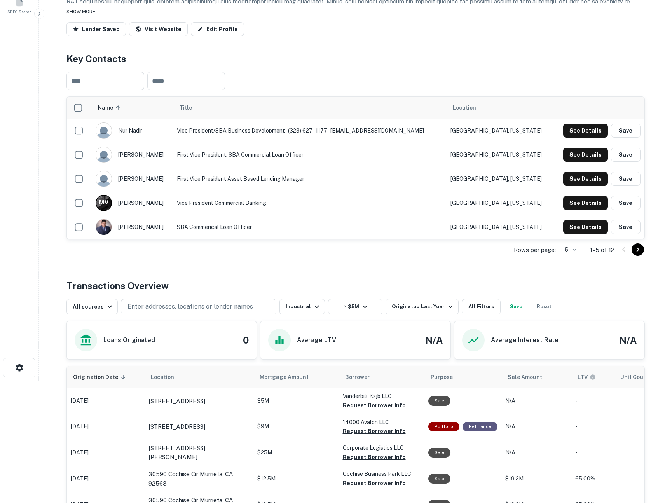
scroll to position [124, 0]
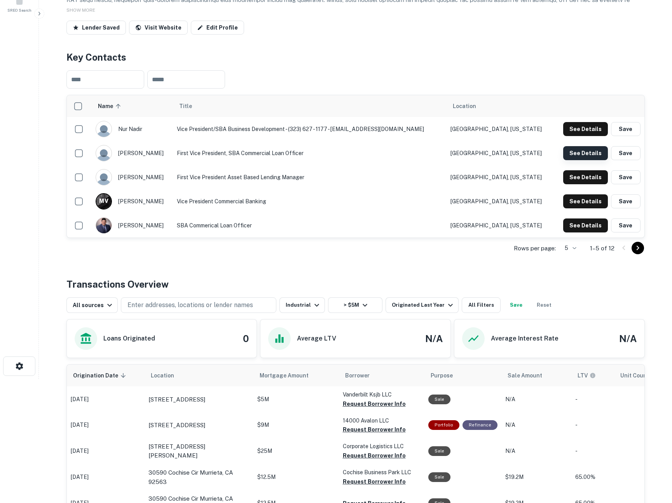
click at [585, 156] on button "See Details" at bounding box center [585, 153] width 45 height 14
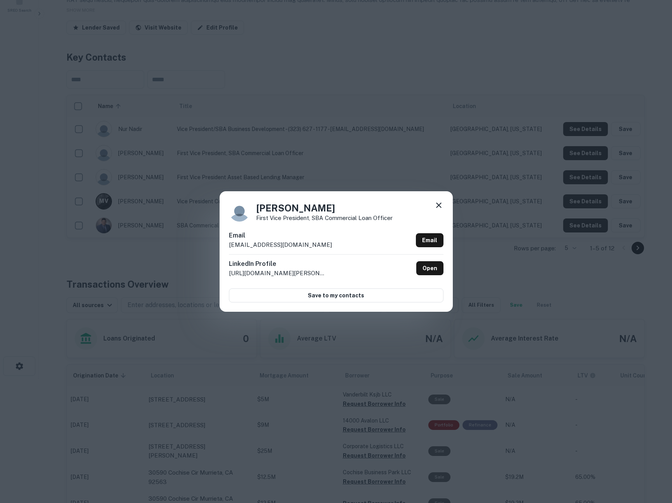
click at [351, 156] on div "Nimisha Ashtana First Vice President, SBA Commercial Loan Officer Email nashtan…" at bounding box center [336, 251] width 672 height 503
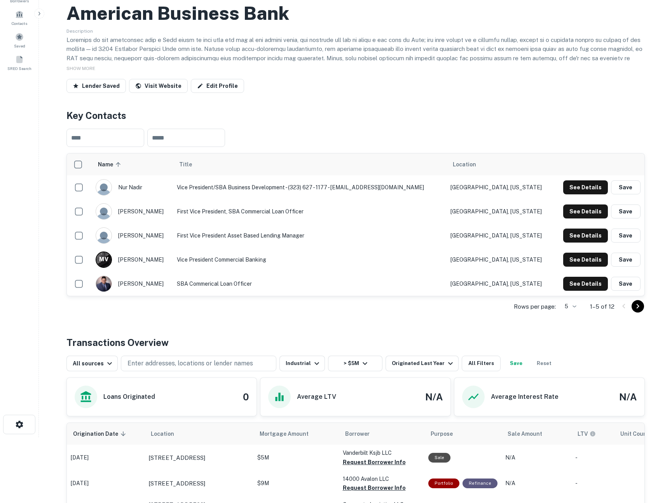
scroll to position [0, 0]
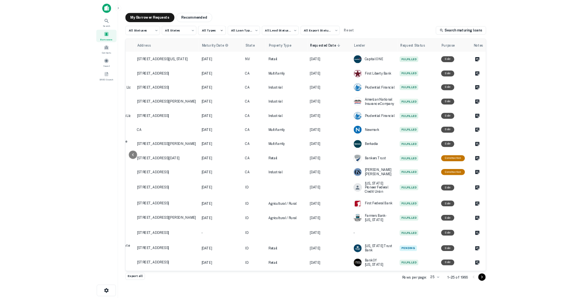
scroll to position [0, 307]
